Goal: Communication & Community: Answer question/provide support

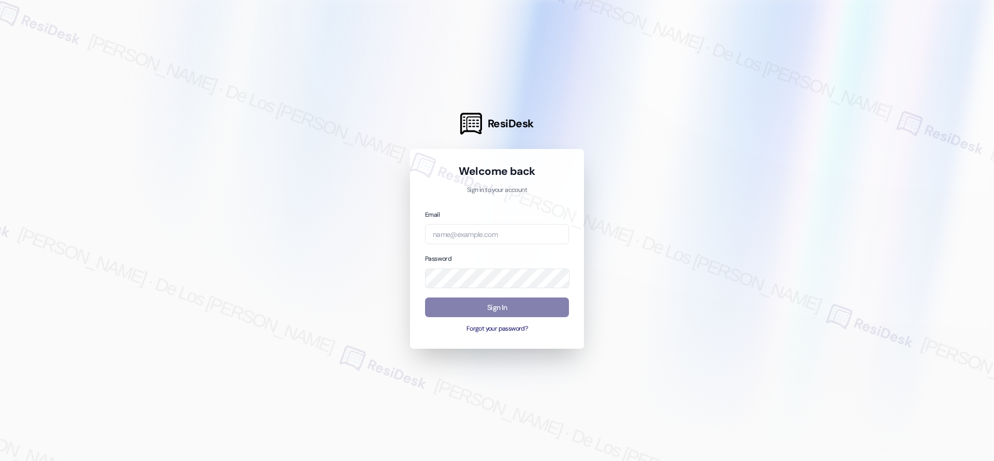
click at [870, 110] on div at bounding box center [497, 230] width 994 height 461
drag, startPoint x: 481, startPoint y: 237, endPoint x: 485, endPoint y: 232, distance: 5.9
click at [481, 237] on input "email" at bounding box center [497, 234] width 144 height 20
paste input "automated-surveys-res_prop-[PERSON_NAME].[PERSON_NAME]@res_[DOMAIN_NAME]"
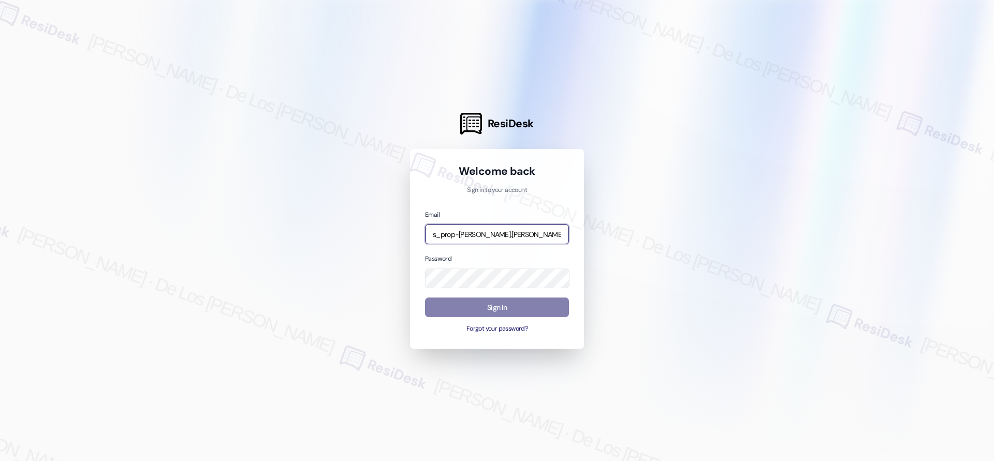
type input "automated-surveys-res_prop-[PERSON_NAME].[PERSON_NAME]@res_[DOMAIN_NAME]"
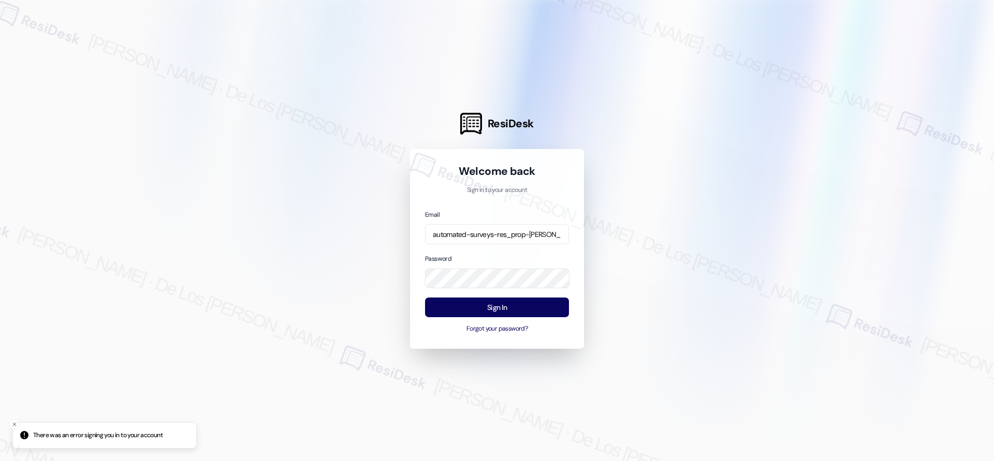
drag, startPoint x: 687, startPoint y: 111, endPoint x: 682, endPoint y: 117, distance: 7.4
click at [686, 111] on div at bounding box center [497, 230] width 994 height 461
drag, startPoint x: 893, startPoint y: 211, endPoint x: 773, endPoint y: 212, distance: 120.1
click at [893, 211] on div at bounding box center [497, 230] width 994 height 461
click at [397, 268] on div "ResiDesk Welcome back Sign in to your account Email automated-surveys-res_prop-…" at bounding box center [497, 230] width 994 height 461
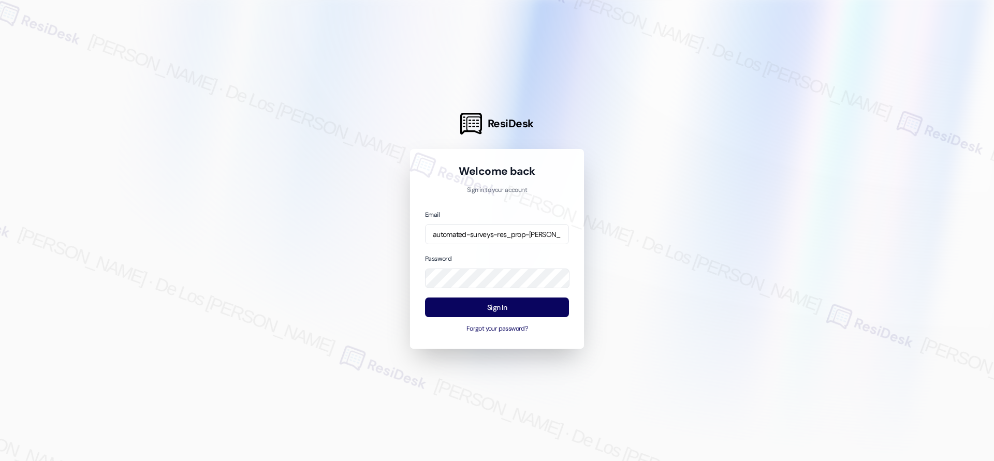
drag, startPoint x: 671, startPoint y: 281, endPoint x: 661, endPoint y: 287, distance: 12.1
click at [668, 284] on div at bounding box center [497, 230] width 994 height 461
click at [539, 307] on button "Sign In" at bounding box center [497, 308] width 144 height 20
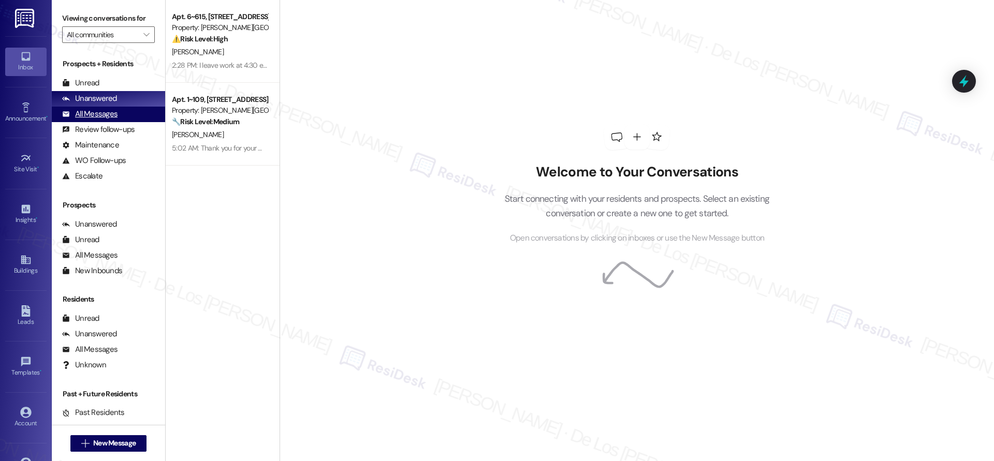
click at [137, 111] on div "All Messages (undefined)" at bounding box center [108, 115] width 113 height 16
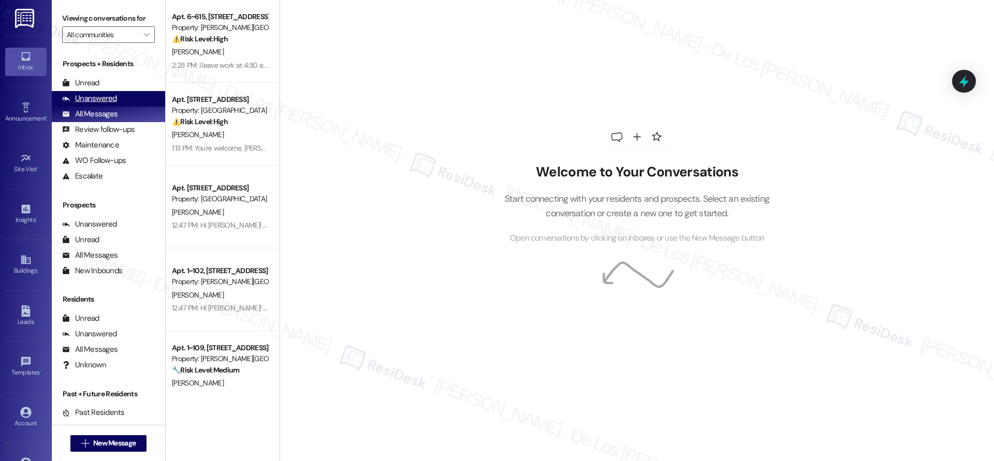
drag, startPoint x: 114, startPoint y: 97, endPoint x: 121, endPoint y: 99, distance: 7.0
click at [114, 97] on div "Unanswered" at bounding box center [89, 98] width 55 height 11
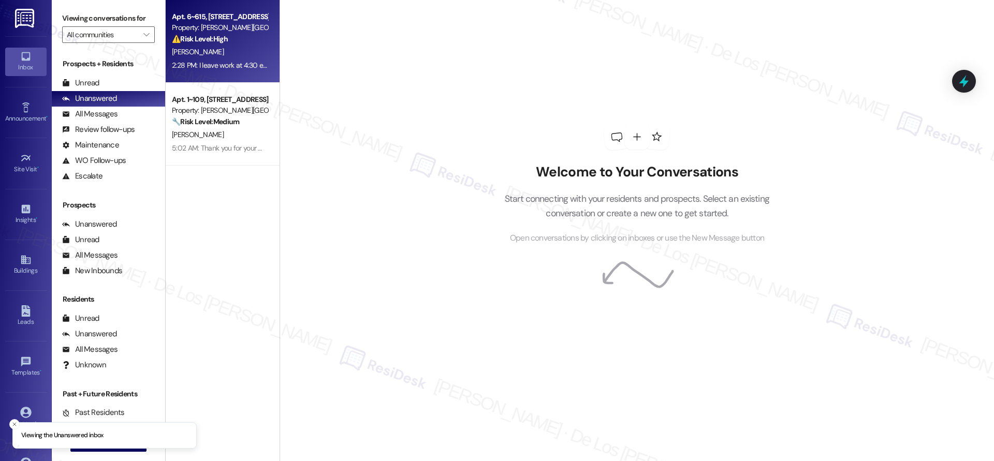
click at [225, 57] on div "[PERSON_NAME]" at bounding box center [220, 52] width 98 height 13
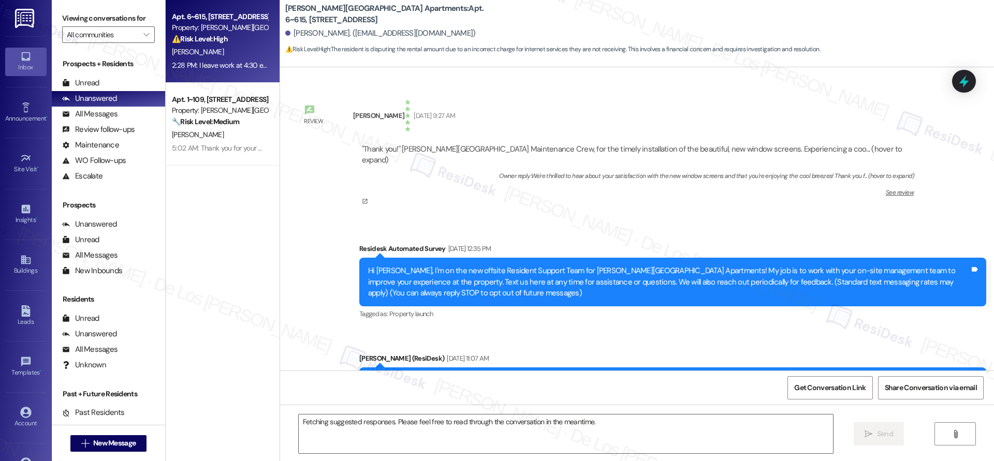
scroll to position [13547, 0]
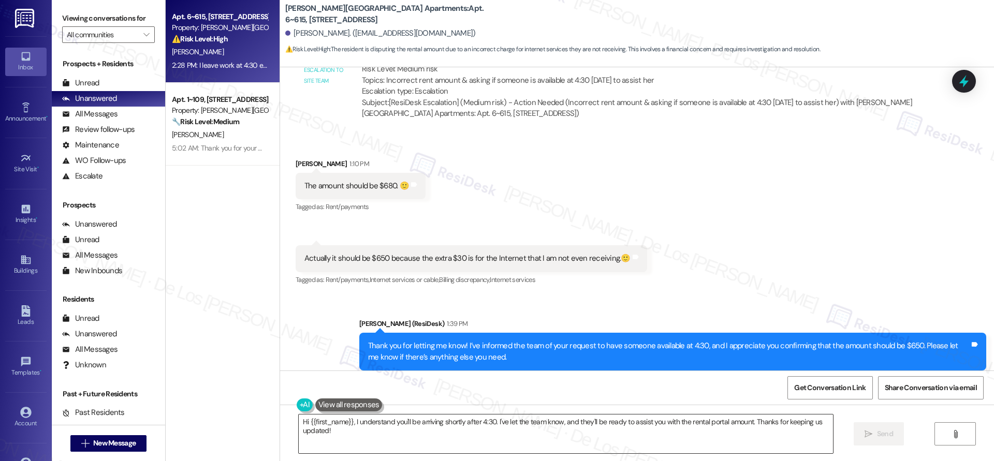
click at [377, 435] on textarea "Hi {{first_name}}, I understand you'll be arriving shortly after 4:30. I've let…" at bounding box center [566, 434] width 534 height 39
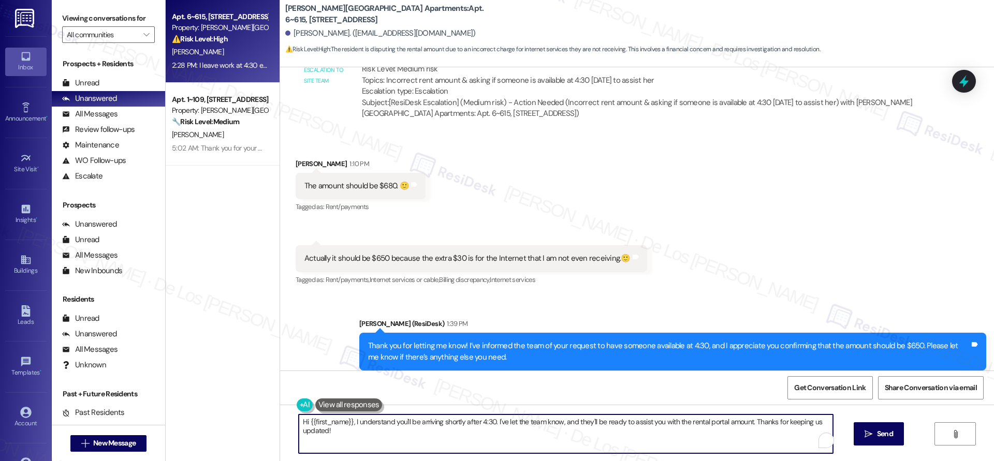
click at [377, 435] on textarea "Hi {{first_name}}, I understand you'll be arriving shortly after 4:30. I've let…" at bounding box center [566, 434] width 534 height 39
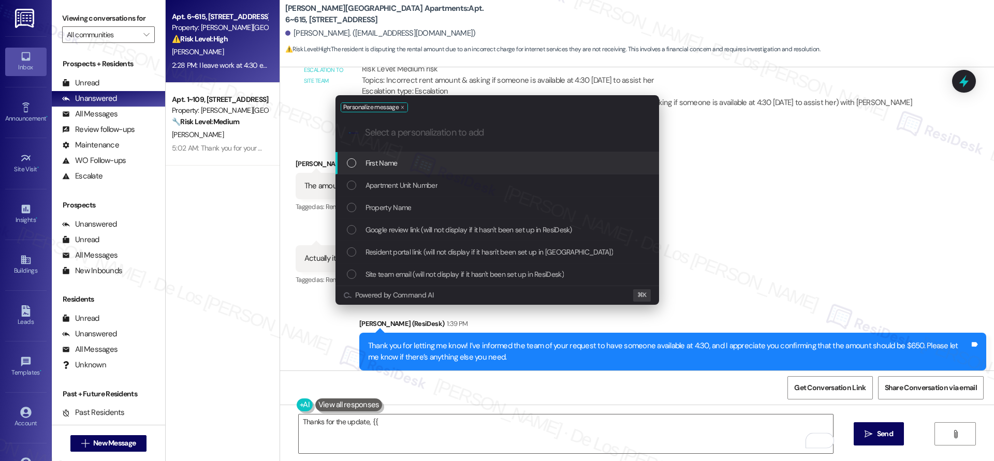
click at [423, 165] on div "First Name" at bounding box center [498, 162] width 303 height 11
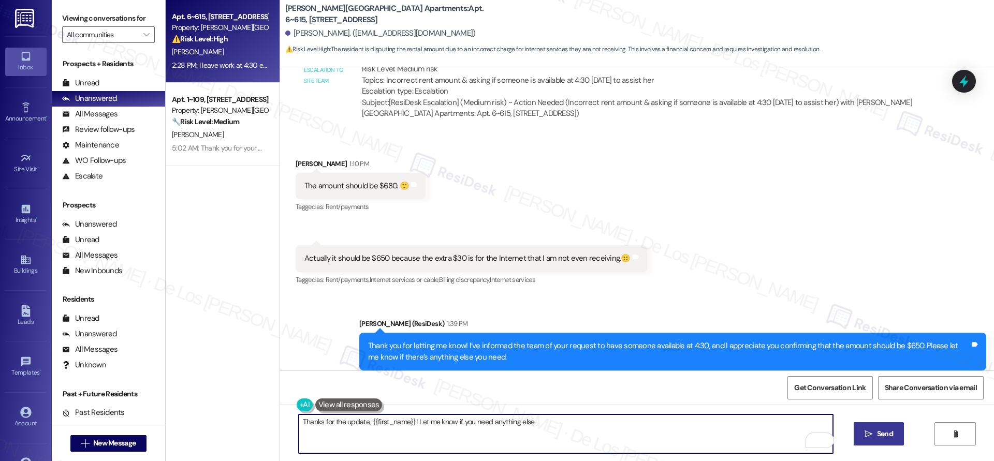
type textarea "Thanks for the update, {{first_name}}! Let me know if you need anything else."
click at [880, 435] on span "Send" at bounding box center [885, 434] width 16 height 11
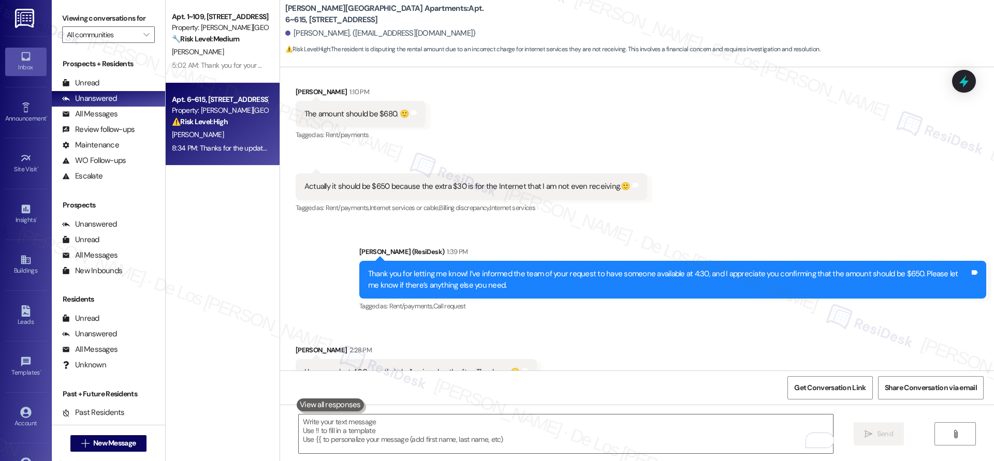
scroll to position [13620, 0]
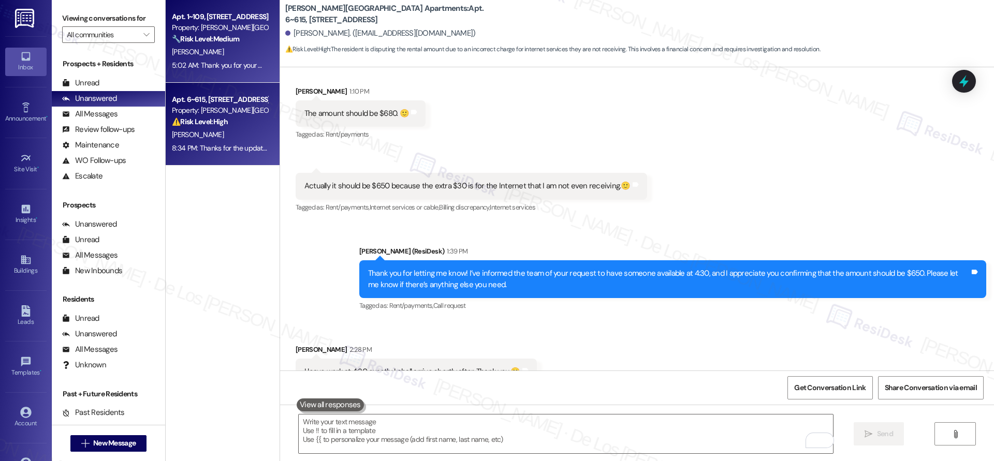
click at [249, 69] on div "5:02 AM: Thank you for your message. Our offices are currently closed, but we w…" at bounding box center [476, 65] width 608 height 9
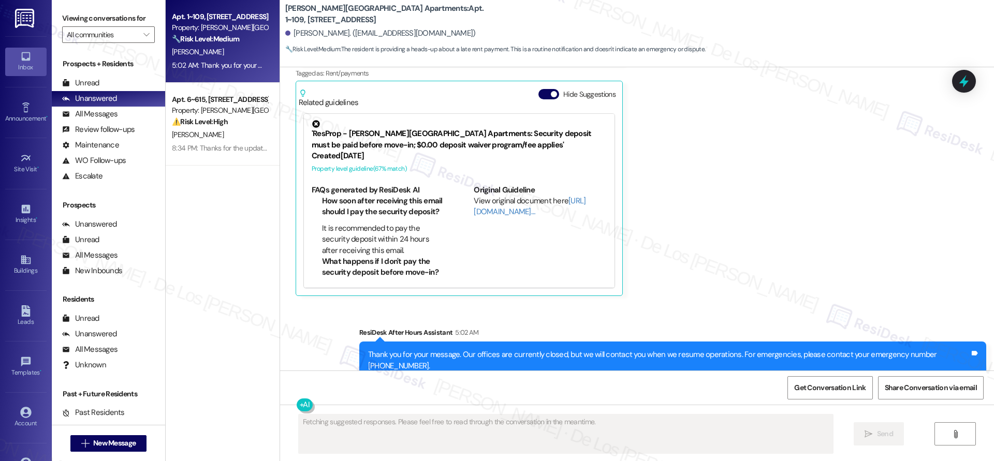
scroll to position [863, 0]
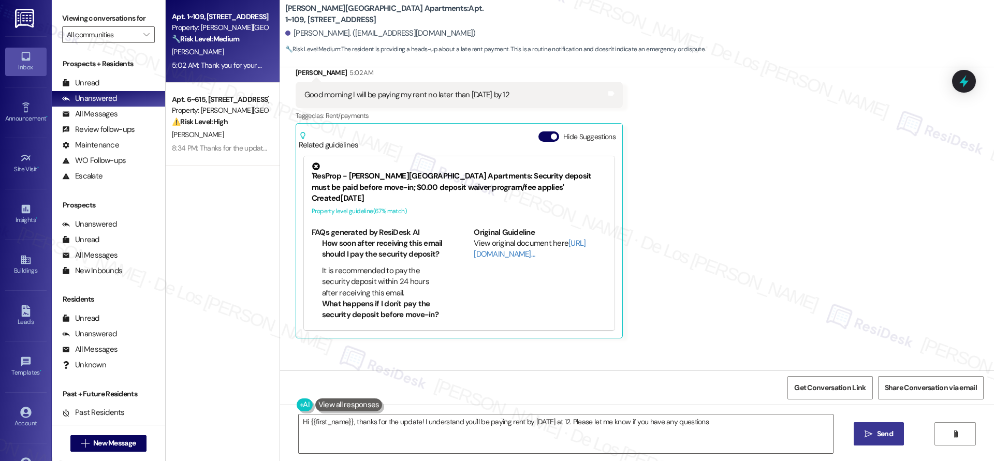
type textarea "Hi {{first_name}}, thanks for the update! I understand you'll be paying rent by…"
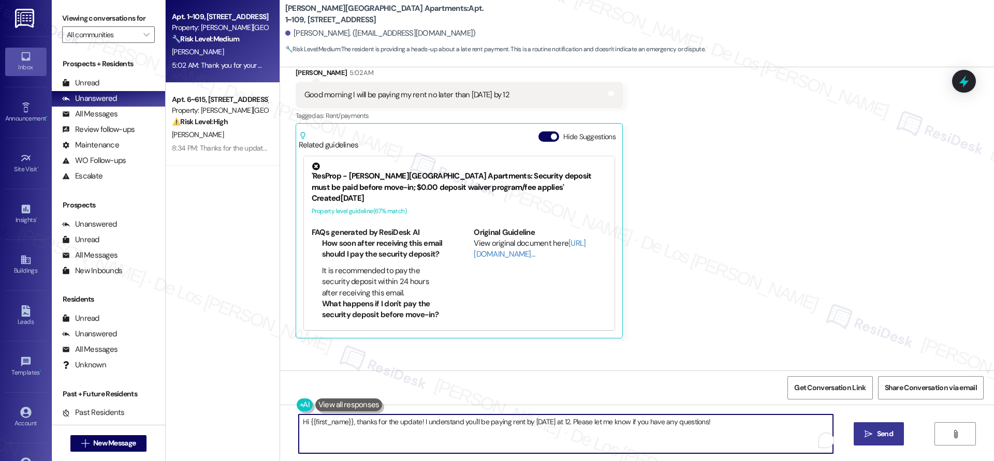
click at [731, 428] on textarea "Hi {{first_name}}, thanks for the update! I understand you'll be paying rent by…" at bounding box center [566, 434] width 534 height 39
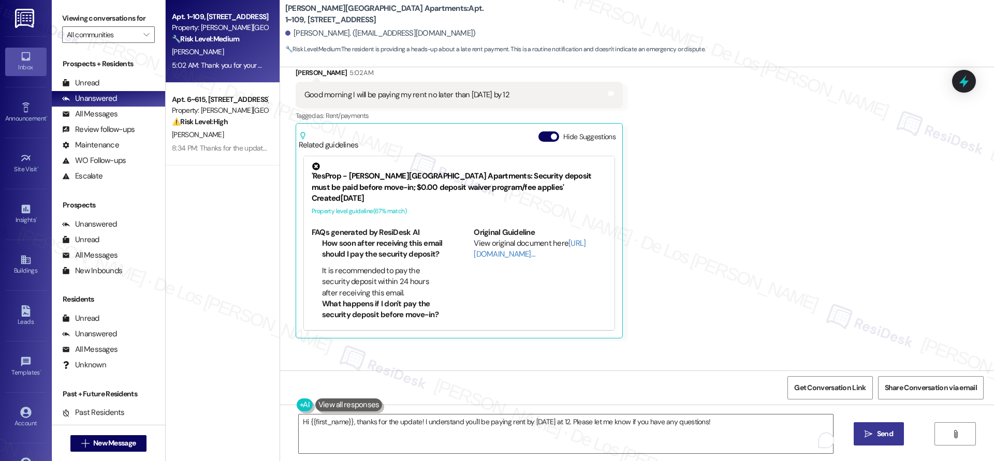
click at [865, 433] on icon "" at bounding box center [869, 434] width 8 height 8
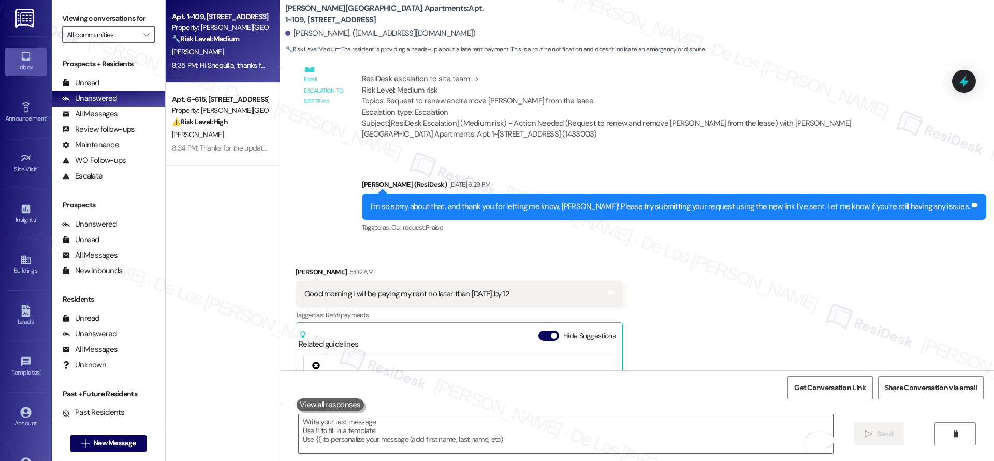
scroll to position [728, 0]
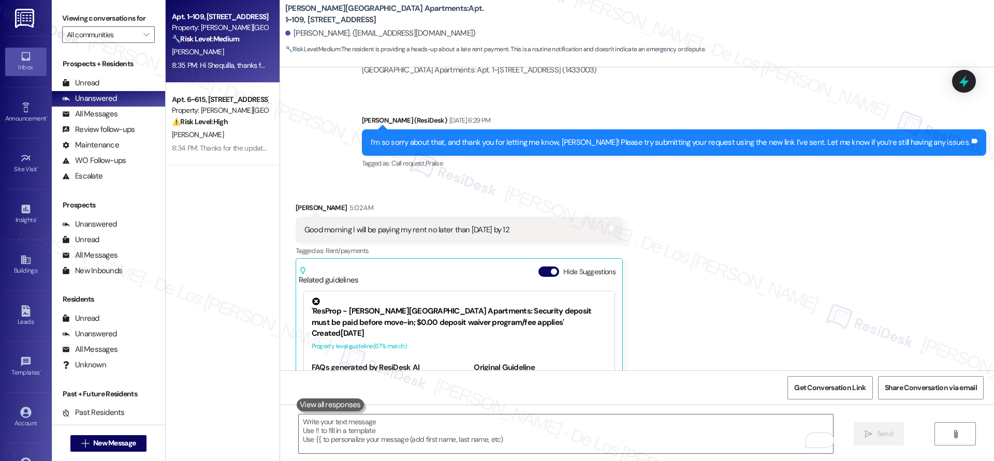
drag, startPoint x: 519, startPoint y: 255, endPoint x: 357, endPoint y: 251, distance: 161.6
click at [336, 243] on div "Good morning I will be paying my rent no later than tomorrow by 12 Tags and not…" at bounding box center [459, 230] width 327 height 26
drag, startPoint x: 359, startPoint y: 252, endPoint x: 383, endPoint y: 253, distance: 23.9
click at [360, 236] on div "Good morning I will be paying my rent no later than [DATE] by 12" at bounding box center [406, 230] width 205 height 11
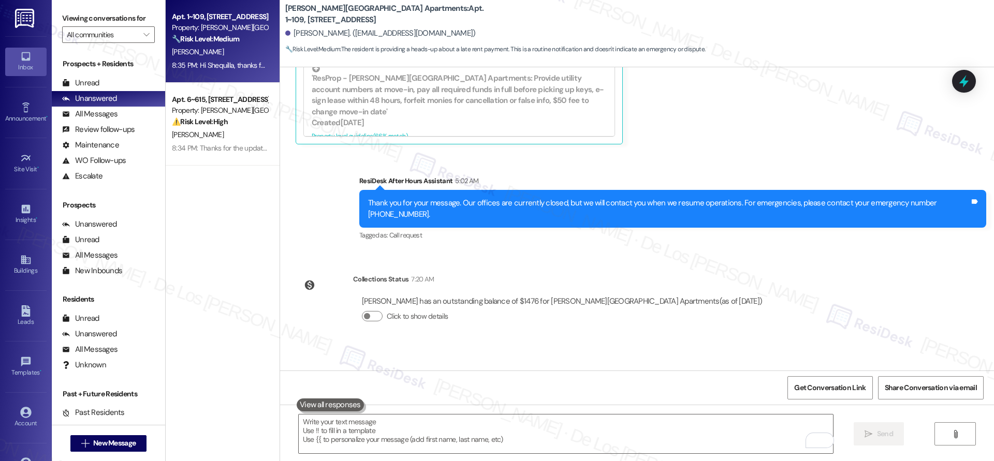
scroll to position [1116, 0]
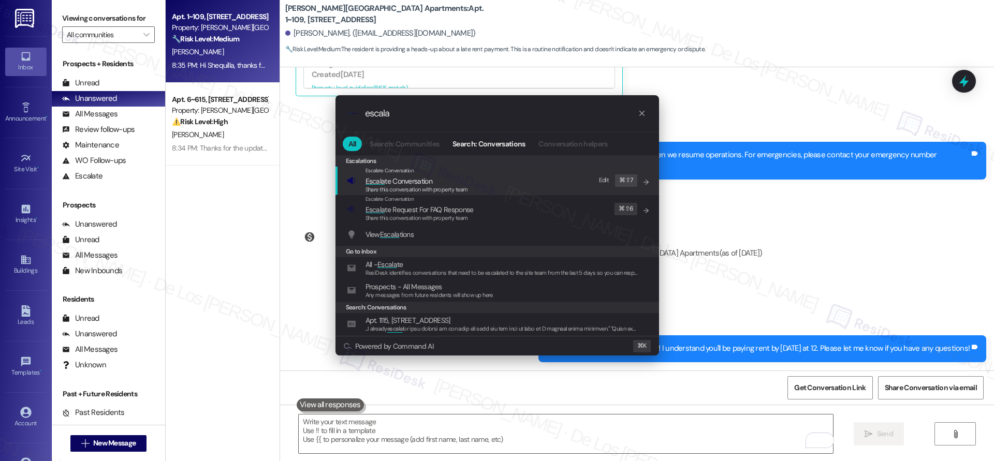
type input "escala"
click at [447, 179] on span "Escala te Conversation" at bounding box center [416, 180] width 102 height 11
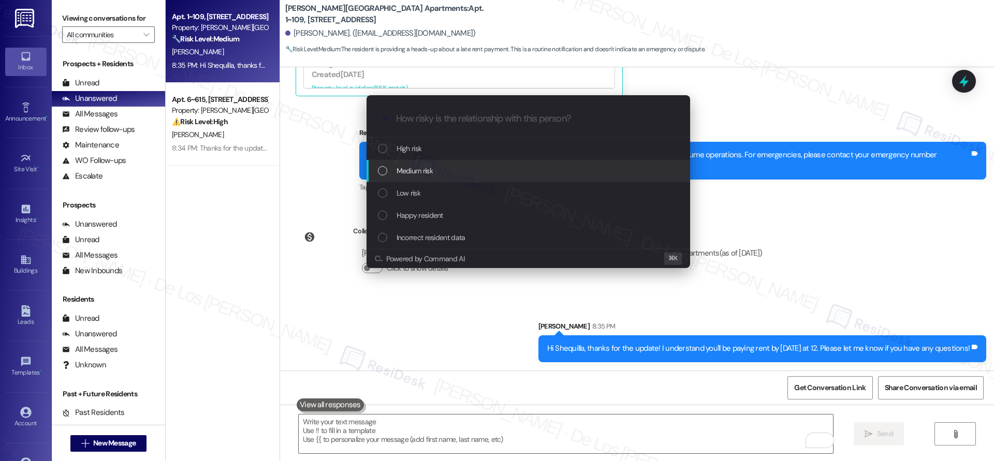
click at [422, 165] on span "Medium risk" at bounding box center [415, 170] width 36 height 11
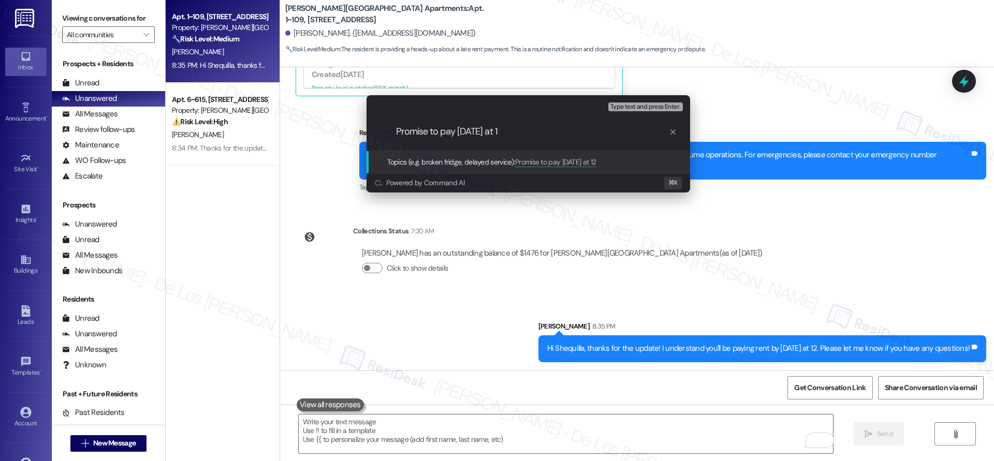
type input "Promise to pay tomorrow at 12"
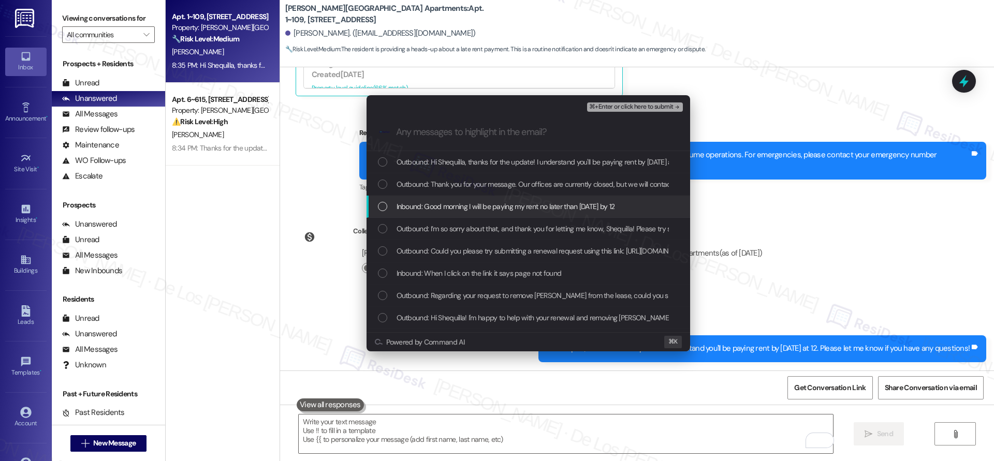
click at [445, 208] on span "Inbound: Good morning I will be paying my rent no later than tomorrow by 12" at bounding box center [506, 206] width 218 height 11
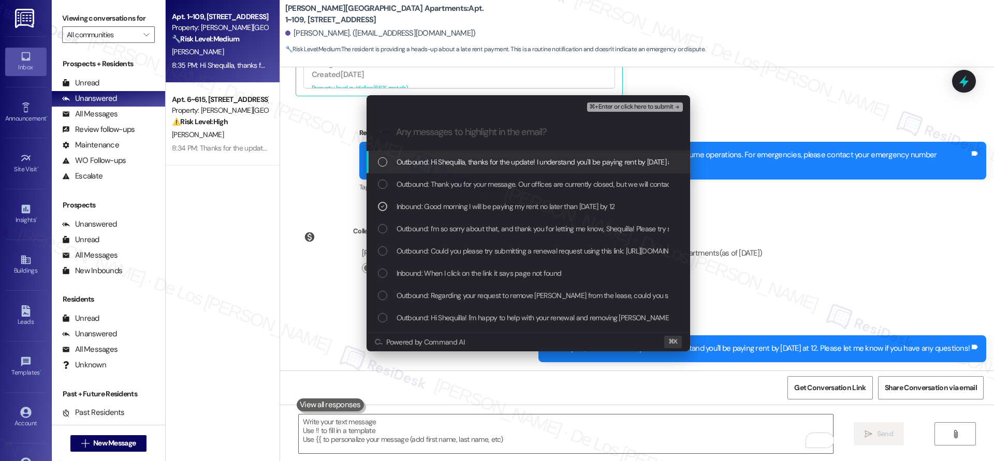
click at [622, 107] on span "⌘+Enter or click here to submit" at bounding box center [631, 107] width 84 height 7
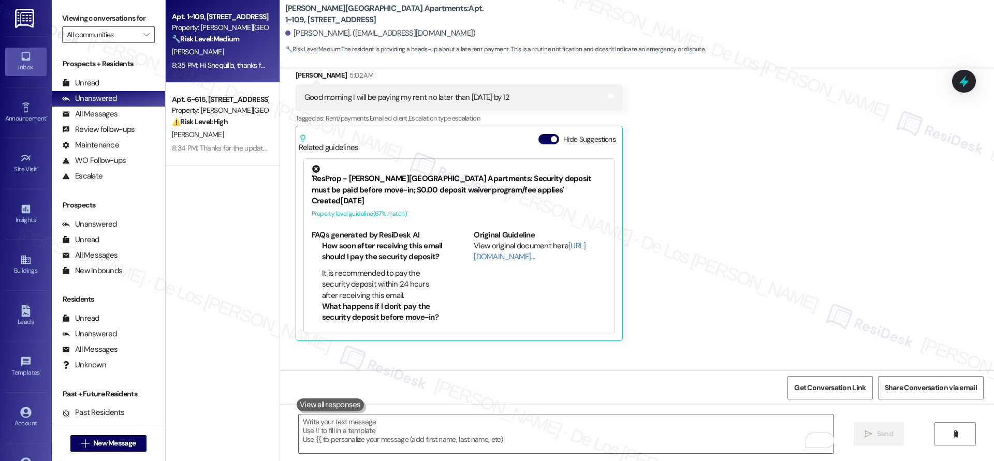
scroll to position [1131, 0]
